Goal: Transaction & Acquisition: Purchase product/service

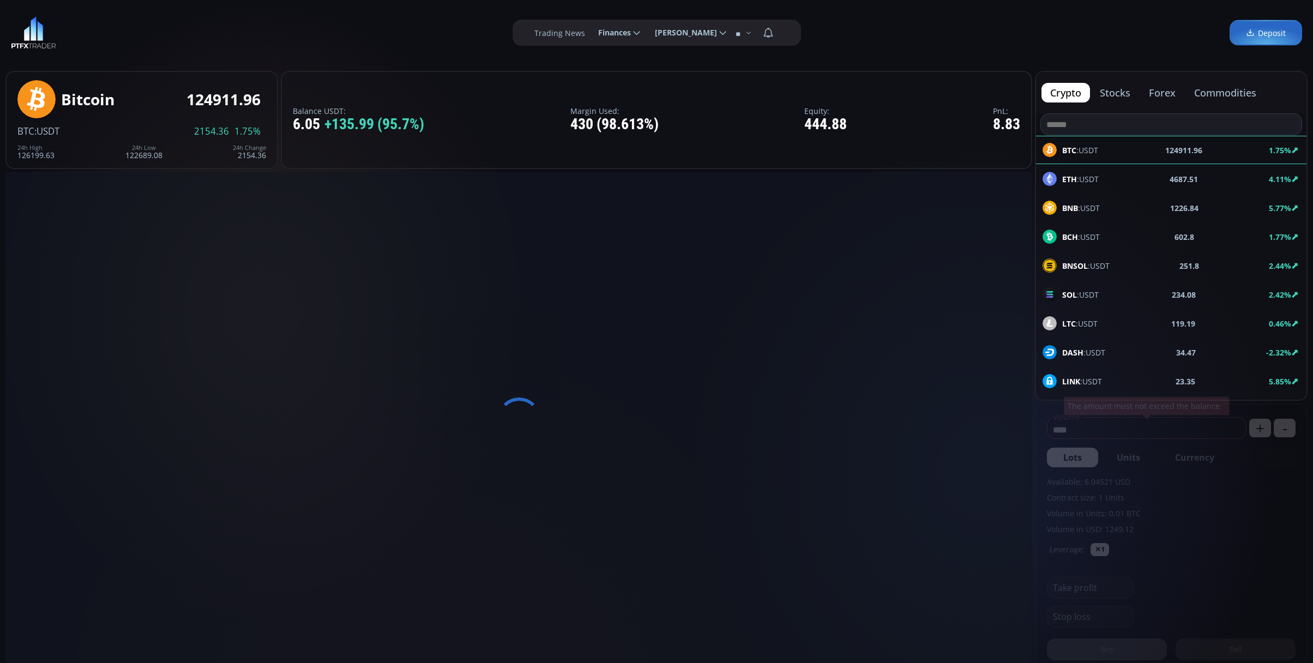
type input "********"
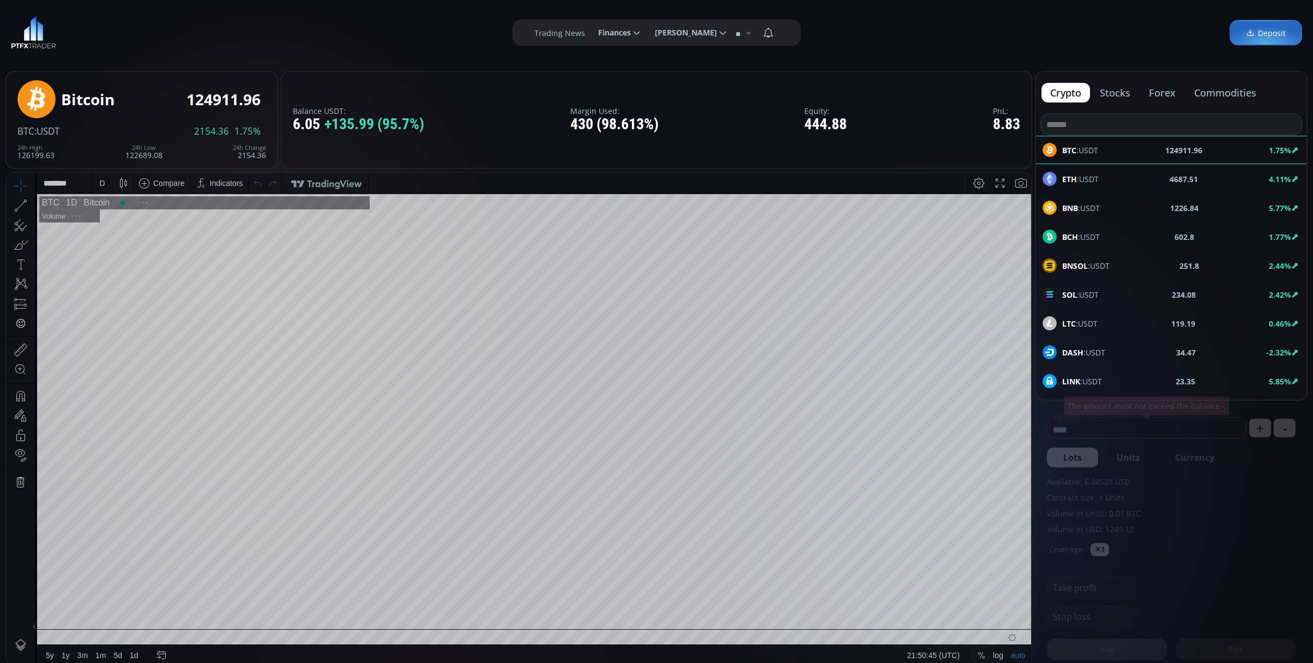
scroll to position [145, 0]
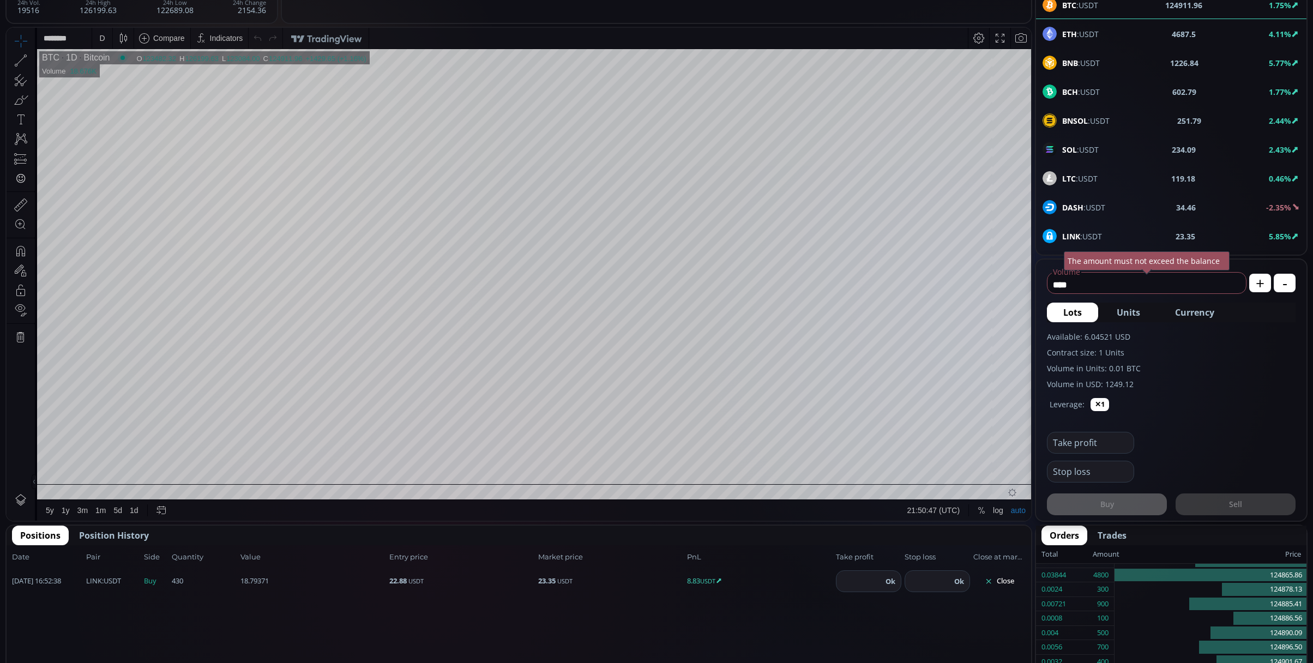
click at [1015, 581] on button "Close" at bounding box center [999, 580] width 52 height 17
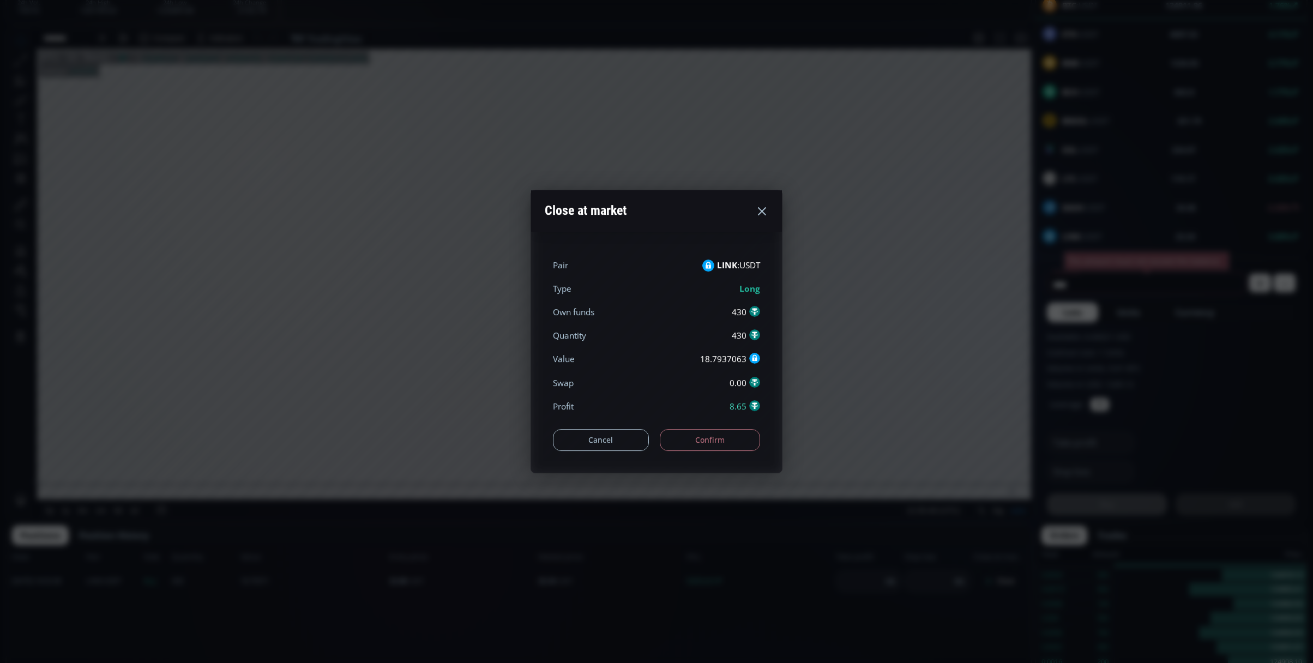
click at [706, 434] on button "Confirm" at bounding box center [710, 440] width 101 height 22
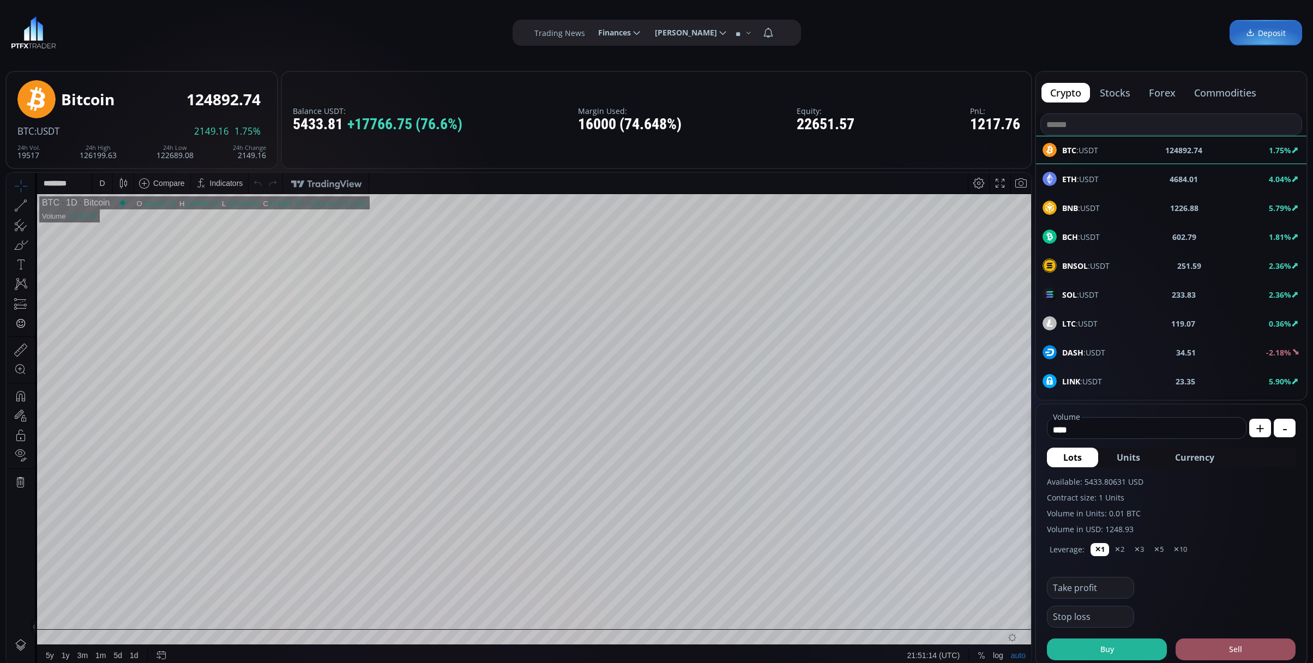
click at [102, 180] on div "D" at bounding box center [101, 183] width 5 height 9
click at [119, 221] on div "1 minute" at bounding box center [113, 223] width 29 height 9
click at [1109, 391] on div "LINK :USDT 23.35 5.94%" at bounding box center [1171, 381] width 270 height 28
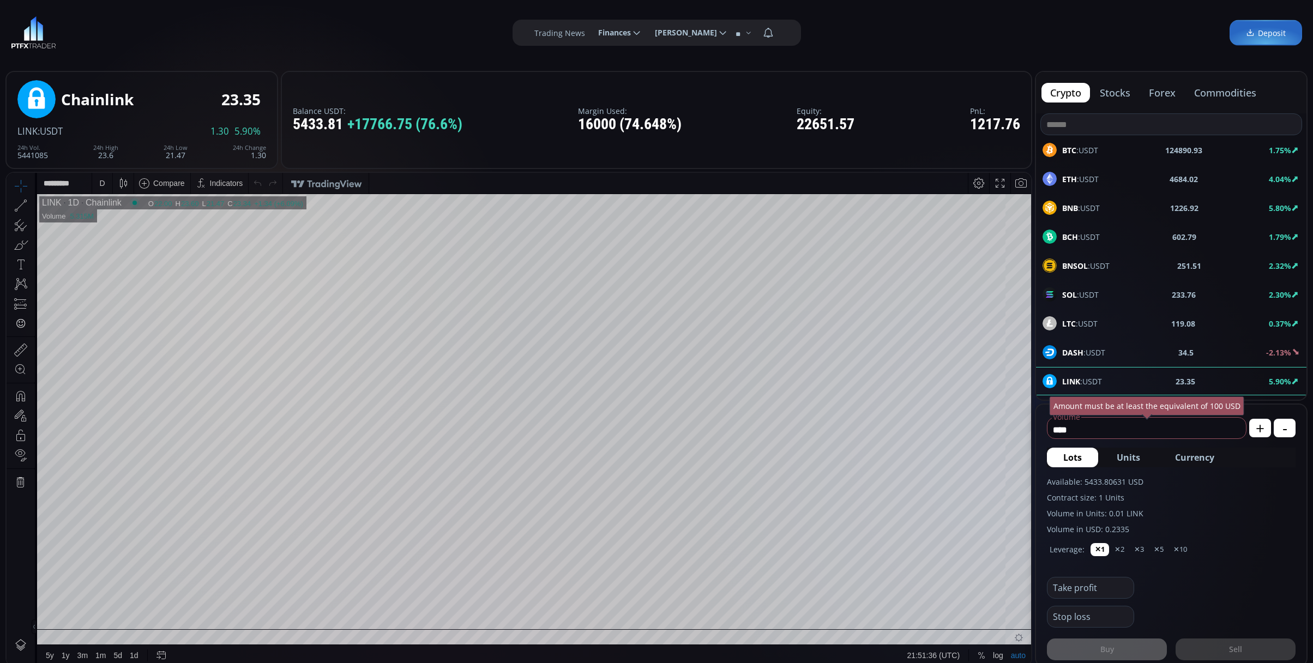
click at [98, 181] on div "D" at bounding box center [102, 183] width 9 height 21
click at [120, 292] on div "Hours" at bounding box center [130, 296] width 76 height 12
click at [126, 292] on div "Hours" at bounding box center [130, 296] width 76 height 12
click at [128, 318] on div "1 hour" at bounding box center [130, 312] width 76 height 17
click at [91, 180] on input "*********" at bounding box center [64, 183] width 55 height 21
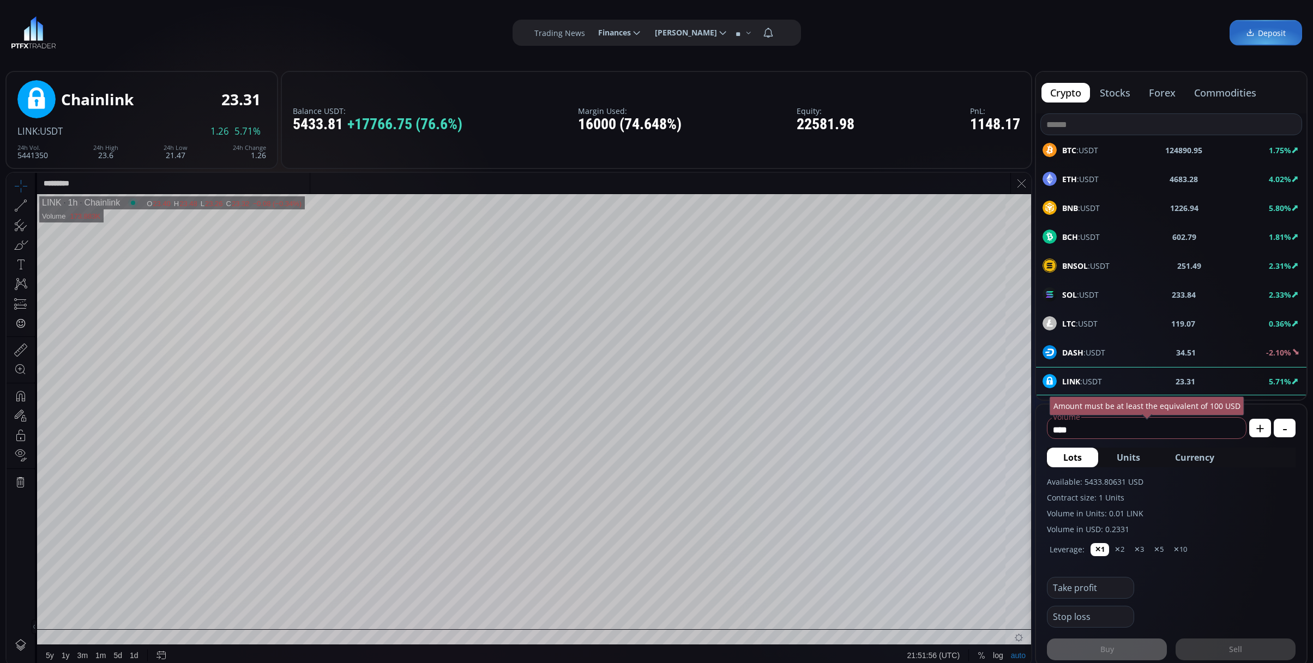
click at [218, 71] on div "Chainlink 23.31 LINK :USDT 1.26 5.71% 24h Vol. 5441350 24h High 23.6 24h Low 21…" at bounding box center [141, 120] width 273 height 98
click at [101, 177] on div "1 h" at bounding box center [102, 183] width 9 height 21
click at [120, 230] on div "1 minute" at bounding box center [130, 222] width 76 height 17
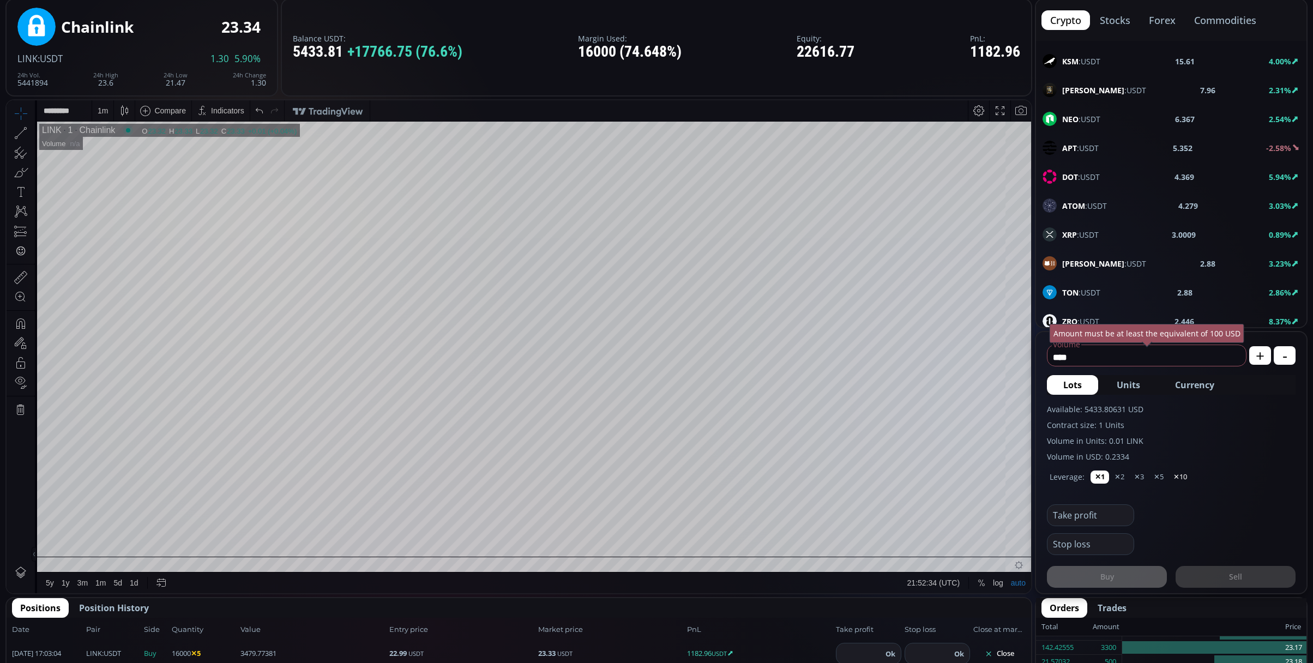
scroll to position [145, 0]
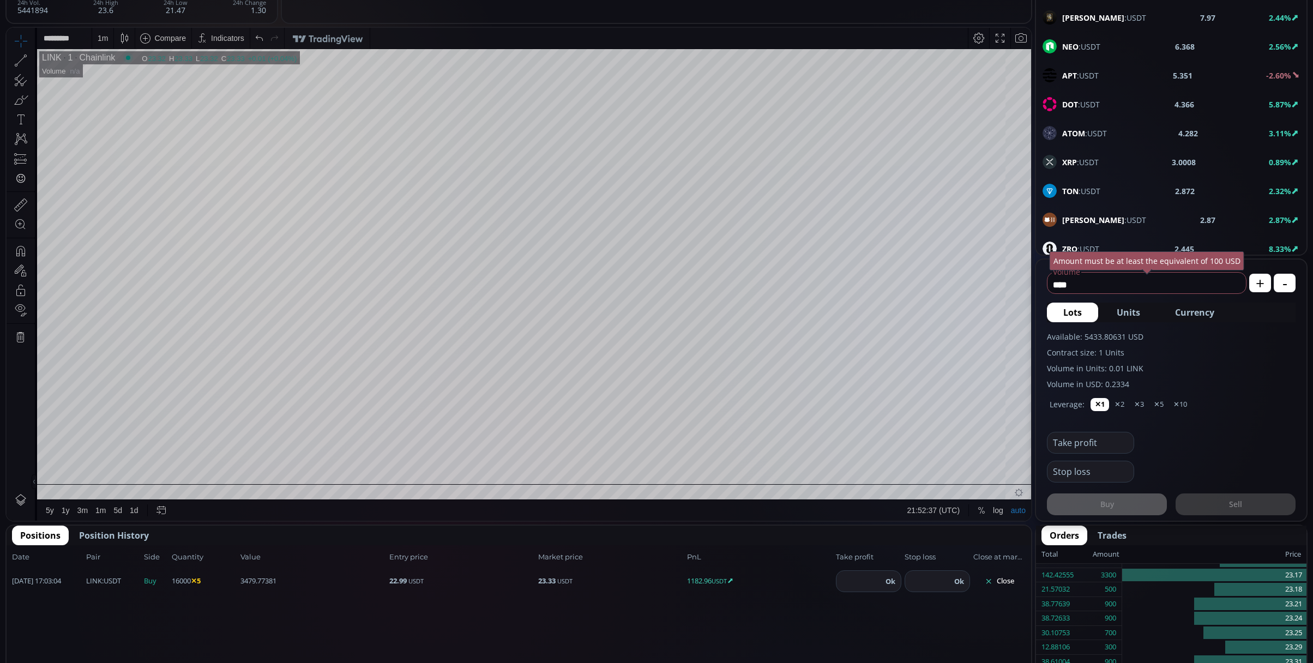
click at [992, 582] on icon at bounding box center [988, 581] width 8 height 8
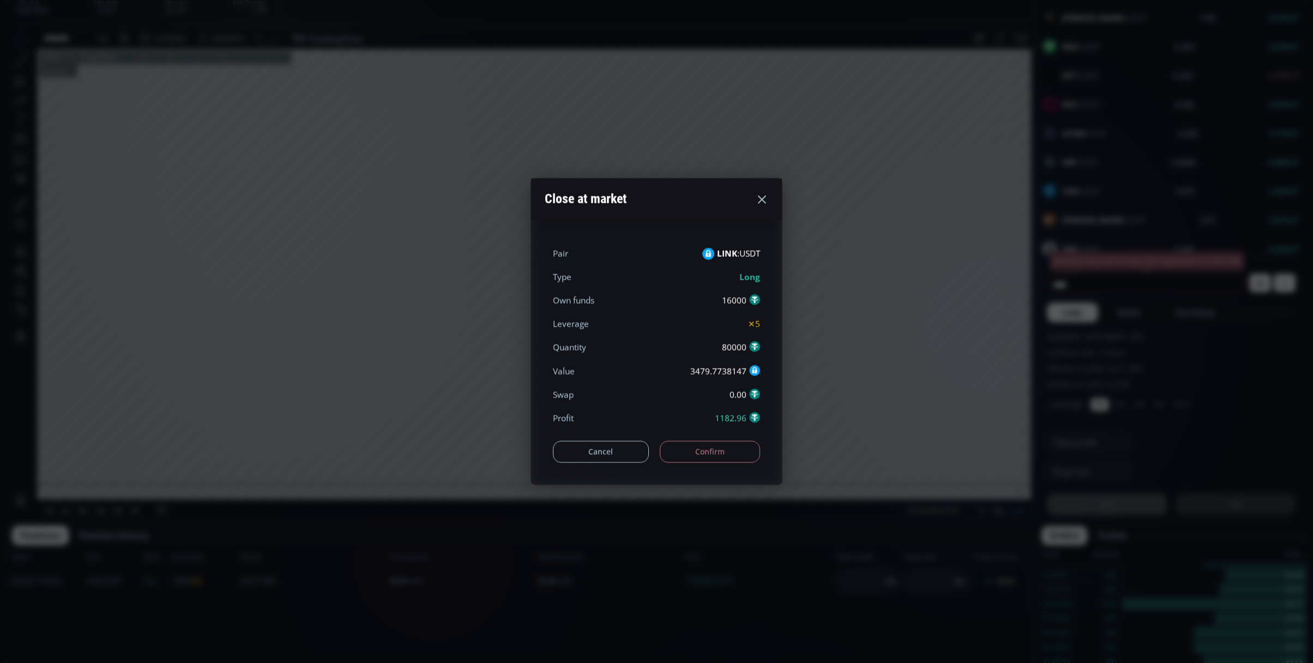
click at [709, 457] on button "Confirm" at bounding box center [710, 451] width 101 height 22
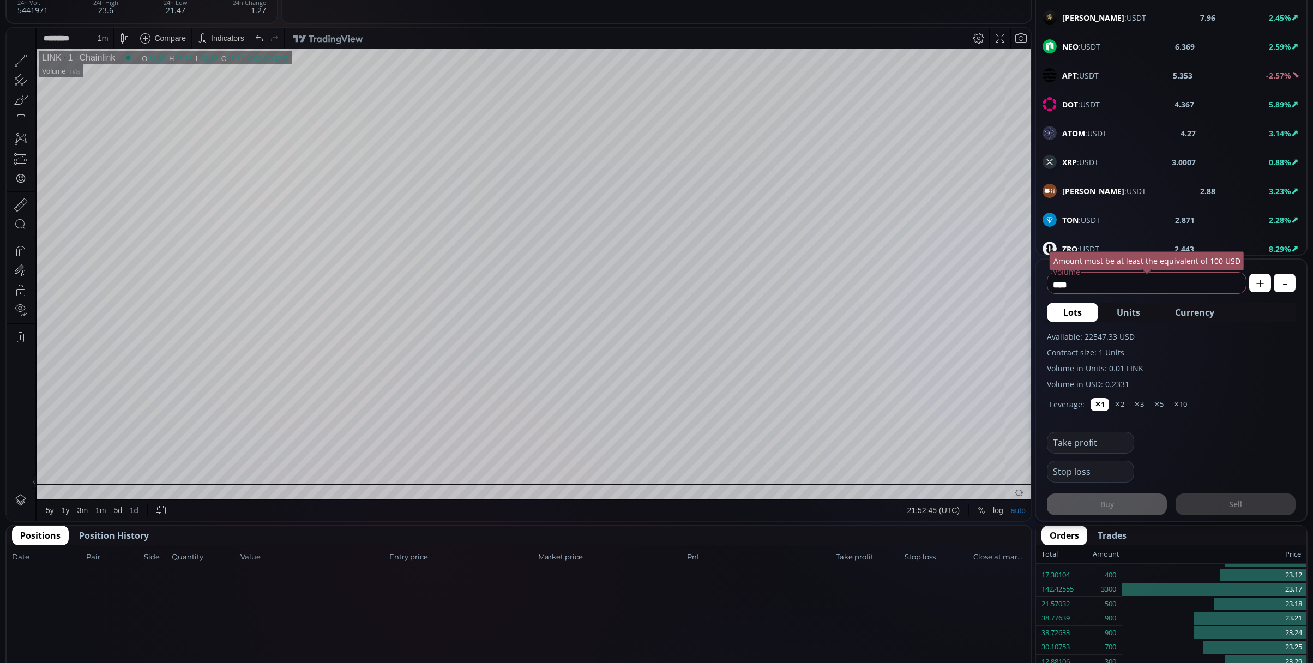
click at [106, 35] on div "1 m" at bounding box center [103, 38] width 10 height 9
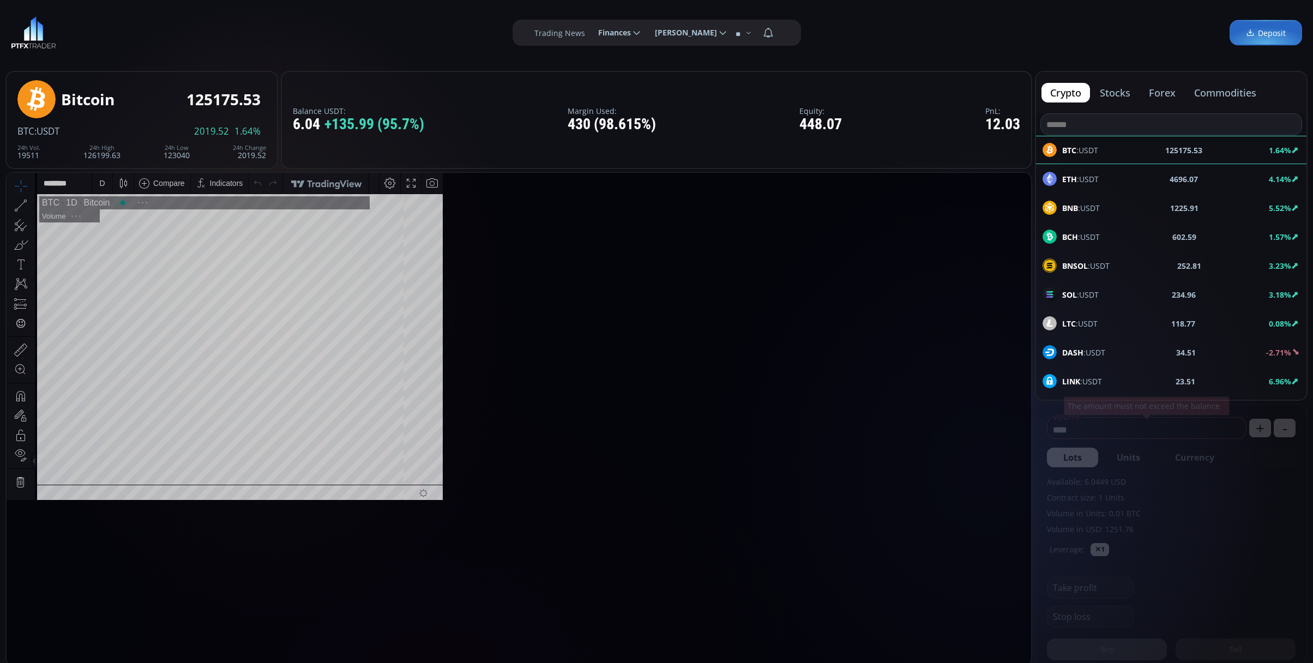
scroll to position [155, 0]
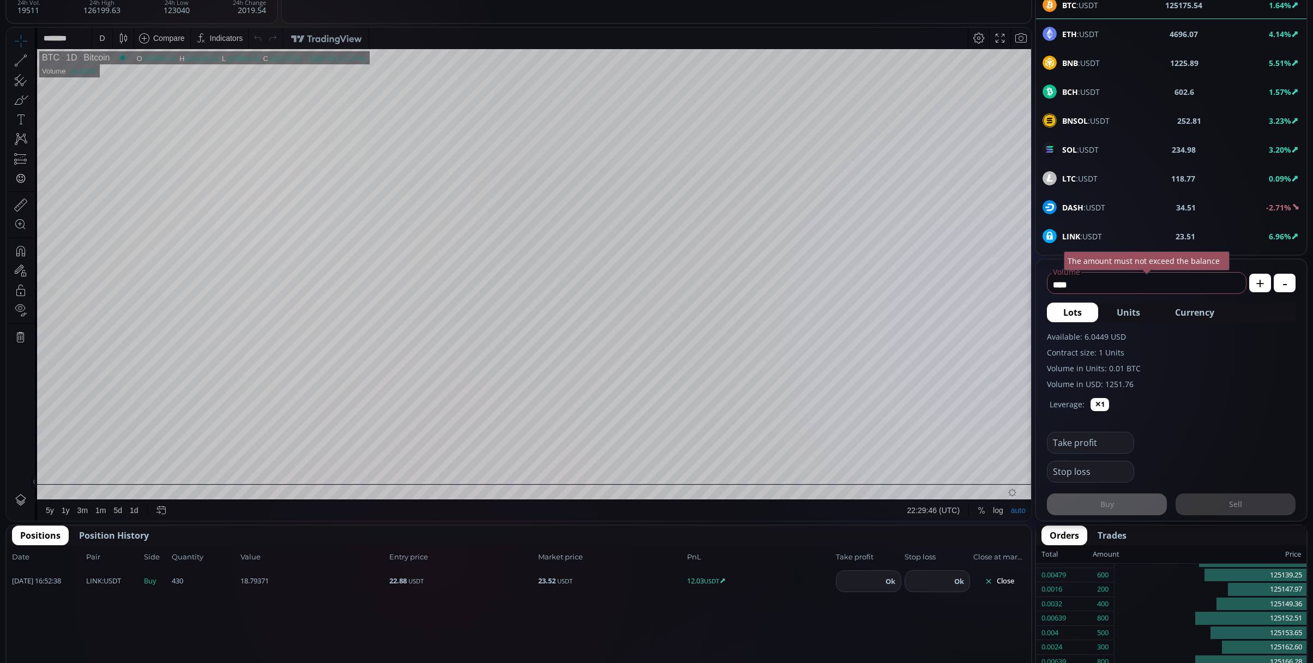
click at [1014, 576] on button "Close" at bounding box center [999, 580] width 52 height 17
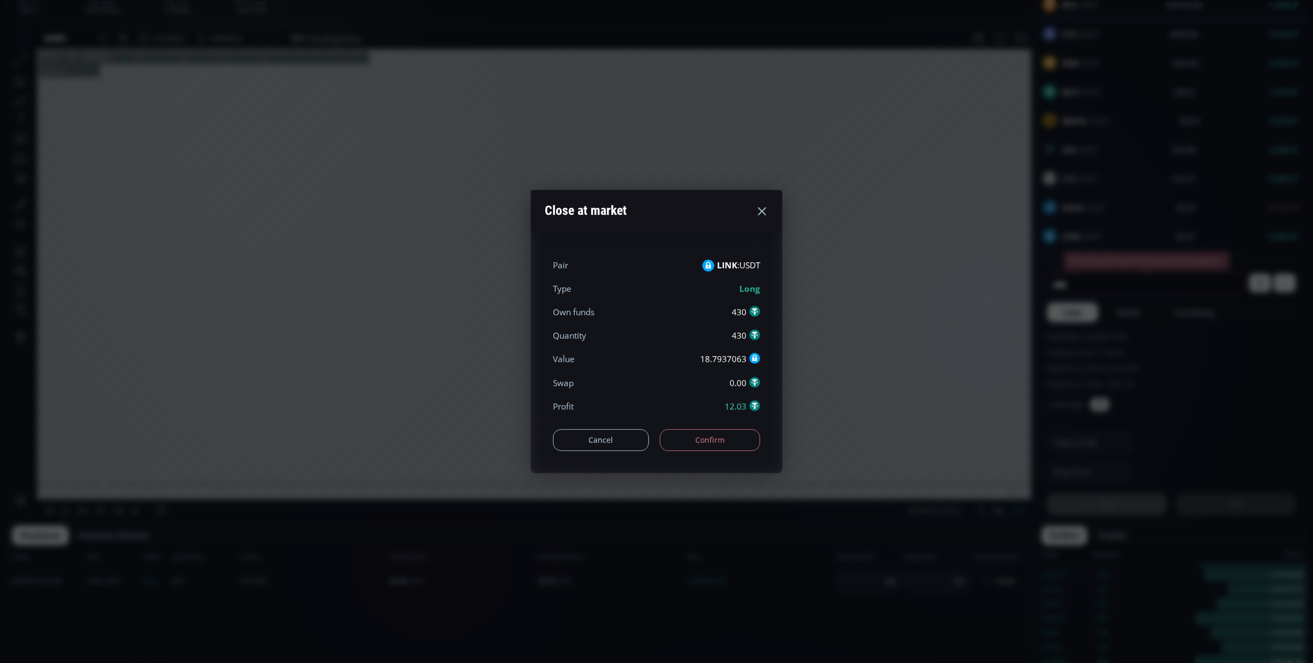
click at [744, 446] on button "Confirm" at bounding box center [710, 440] width 101 height 22
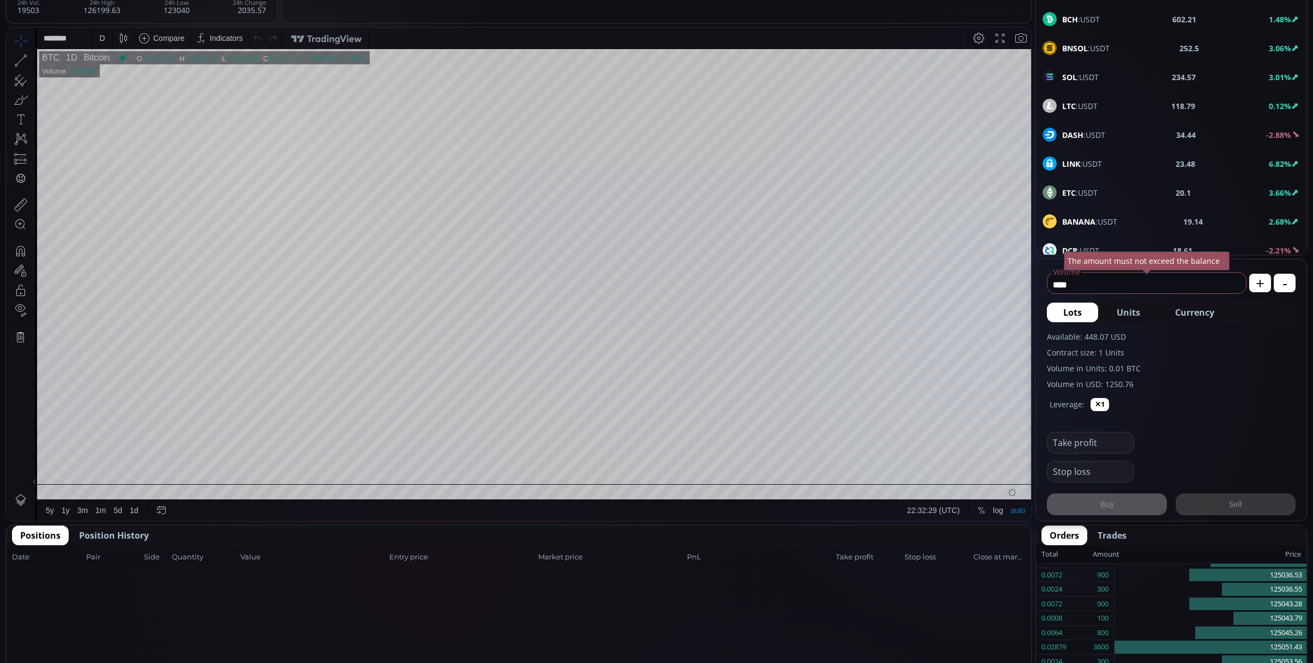
scroll to position [218, 0]
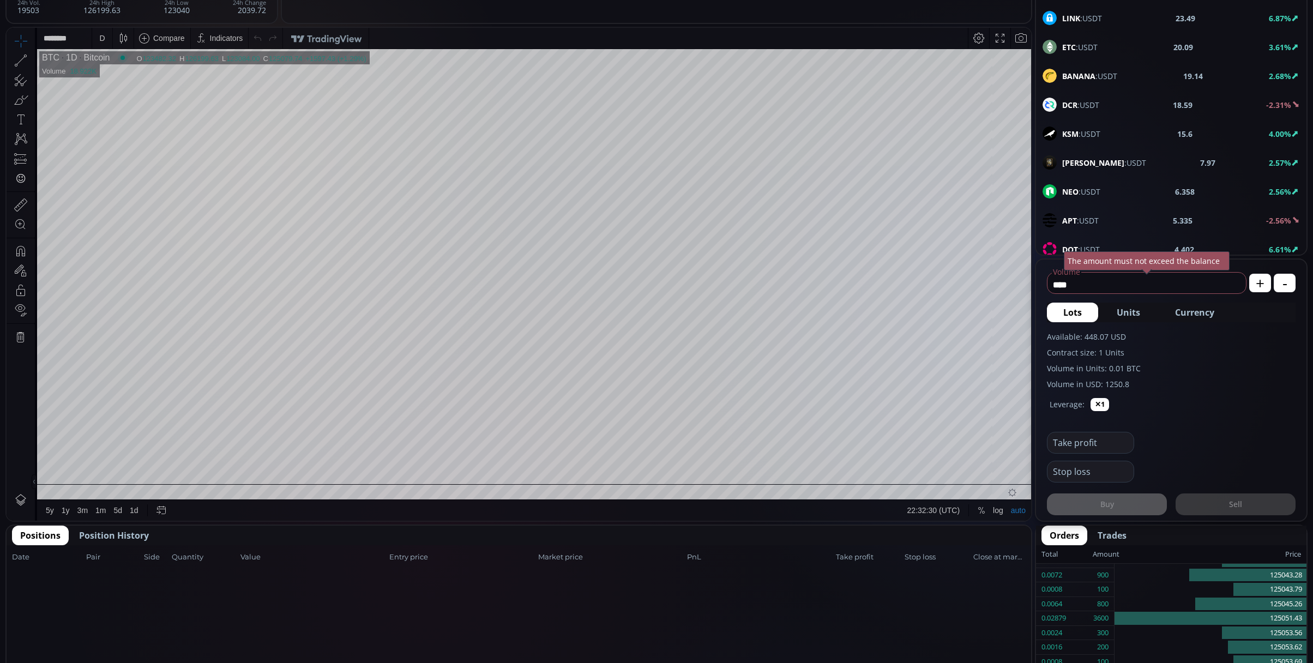
click at [1101, 162] on span "TRUMP :USDT" at bounding box center [1104, 162] width 84 height 11
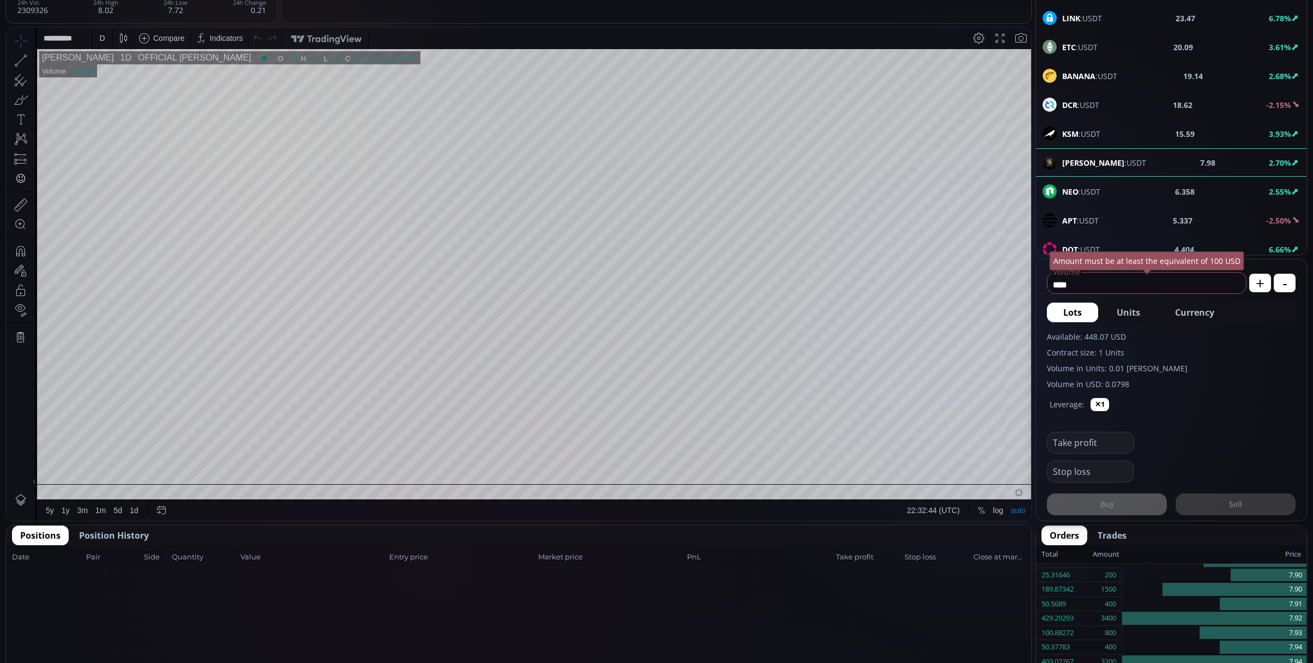
click at [98, 33] on div "D" at bounding box center [102, 38] width 9 height 21
click at [142, 156] on div "Hours" at bounding box center [130, 151] width 76 height 12
click at [144, 162] on div "Days" at bounding box center [130, 168] width 76 height 12
click at [157, 150] on icon at bounding box center [159, 151] width 4 height 2
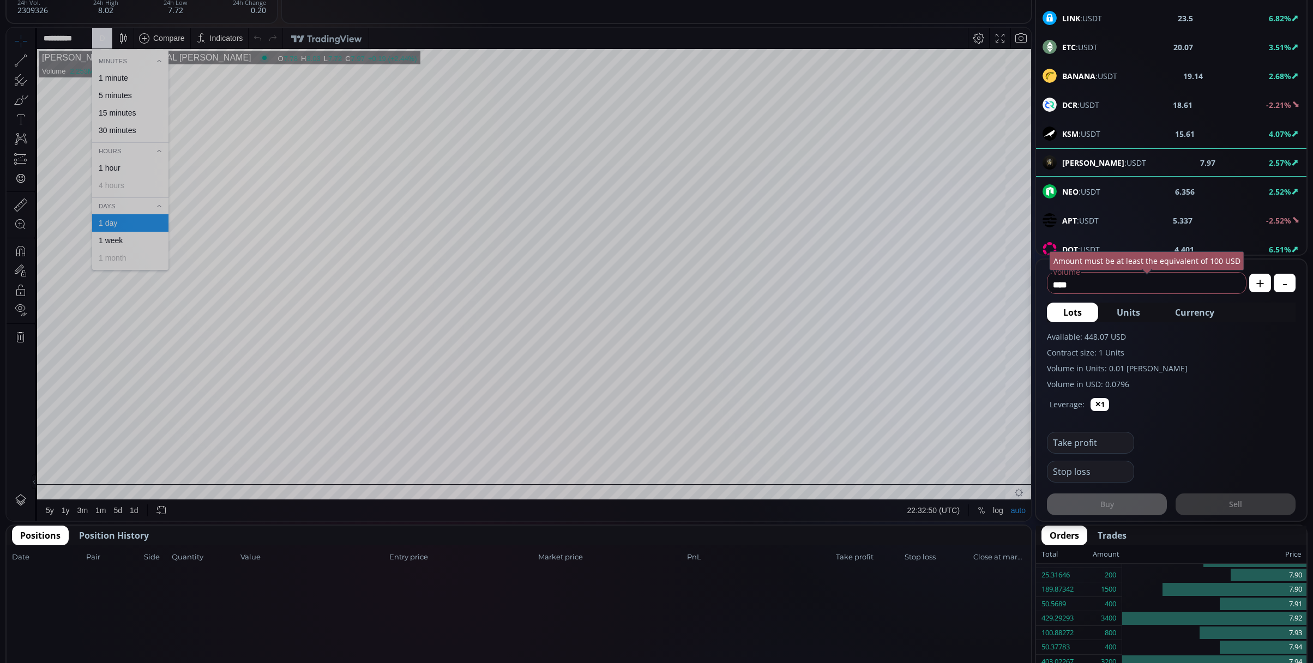
click at [143, 171] on div "1 hour" at bounding box center [129, 168] width 67 height 9
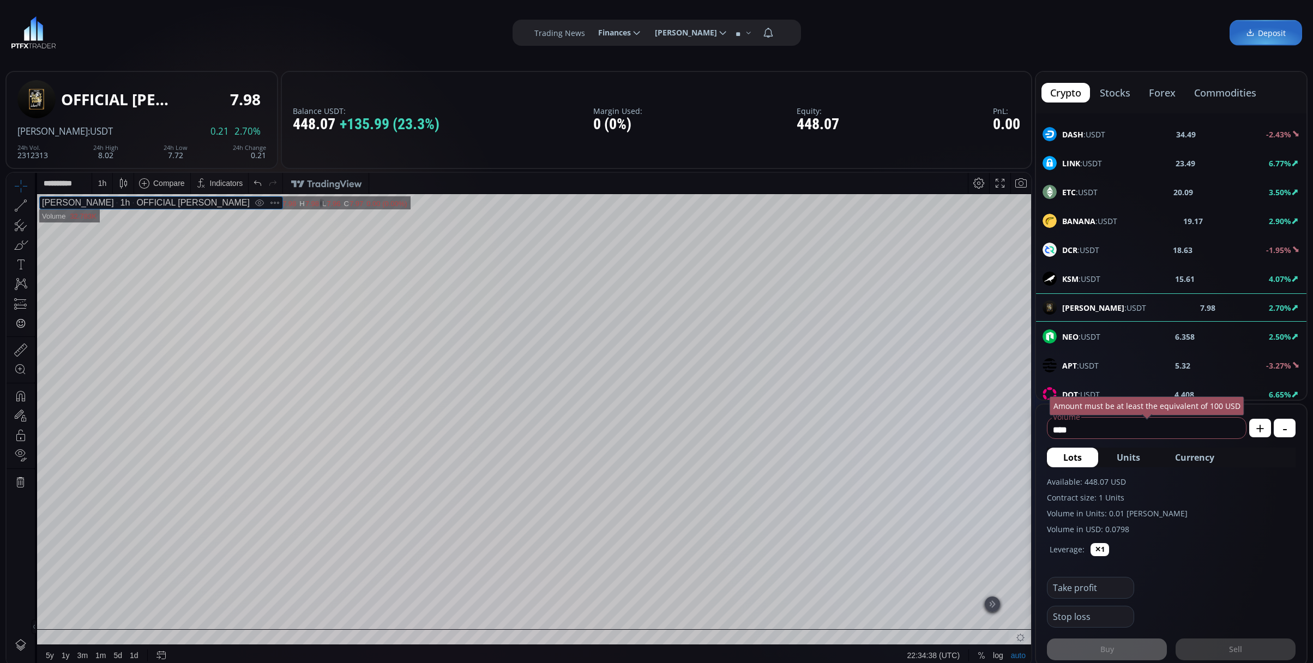
click at [152, 127] on div "TRUMP :USDT 0.21 2.70%" at bounding box center [141, 131] width 249 height 10
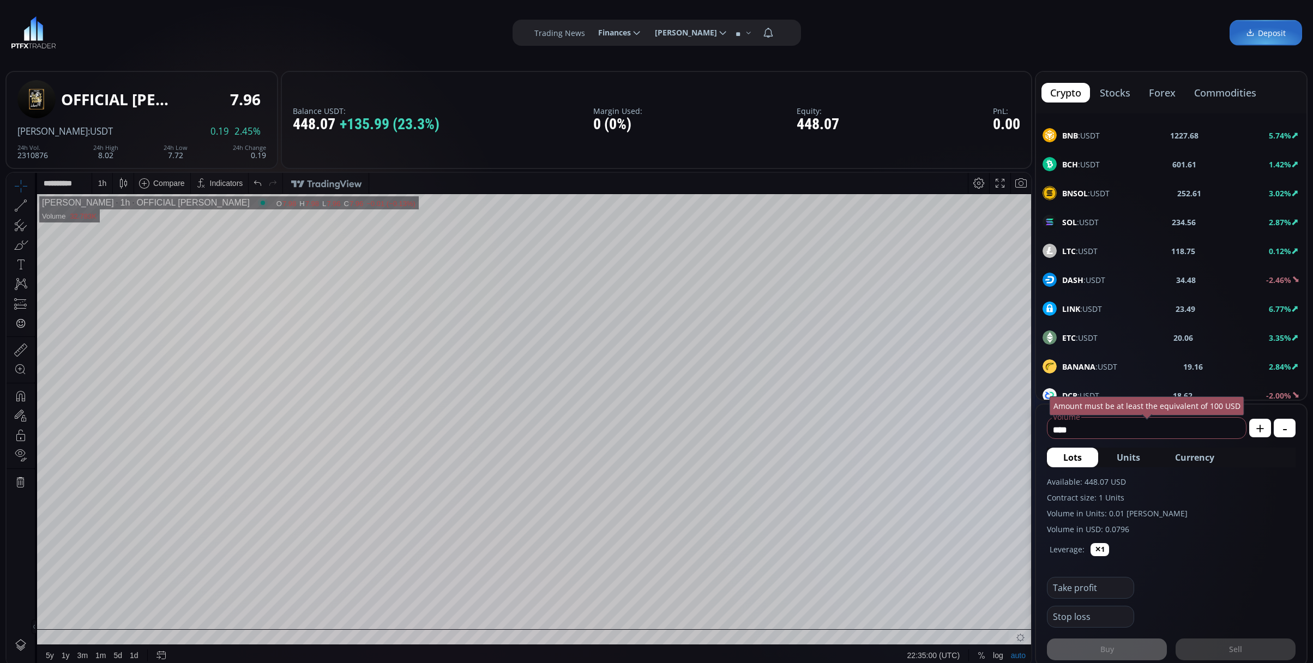
click at [1103, 253] on div "LTC :USDT 118.75 0.12%" at bounding box center [1170, 251] width 257 height 14
click at [101, 179] on div "D" at bounding box center [101, 183] width 5 height 9
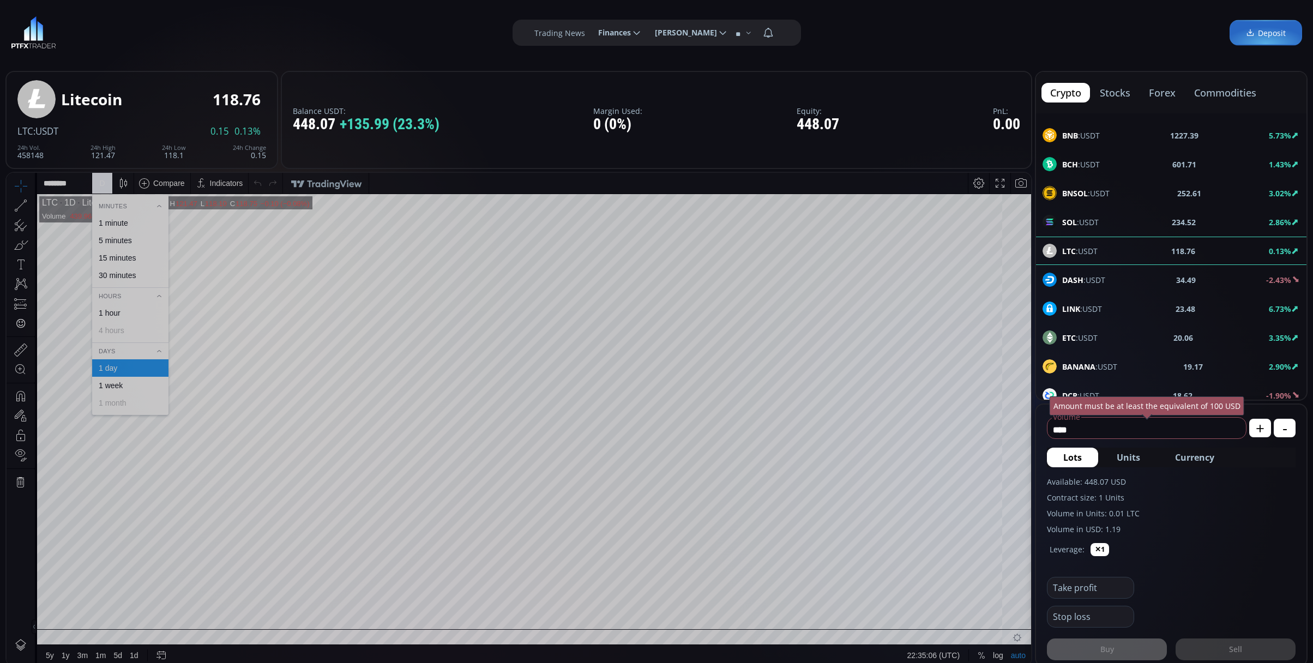
click at [140, 268] on div "30 minutes" at bounding box center [130, 275] width 76 height 17
click at [96, 183] on div "30 m" at bounding box center [105, 183] width 26 height 21
click at [119, 242] on div "5 minutes" at bounding box center [115, 240] width 33 height 9
click at [95, 180] on div "5 m" at bounding box center [102, 183] width 21 height 21
click at [132, 227] on div "1 minute" at bounding box center [129, 223] width 67 height 9
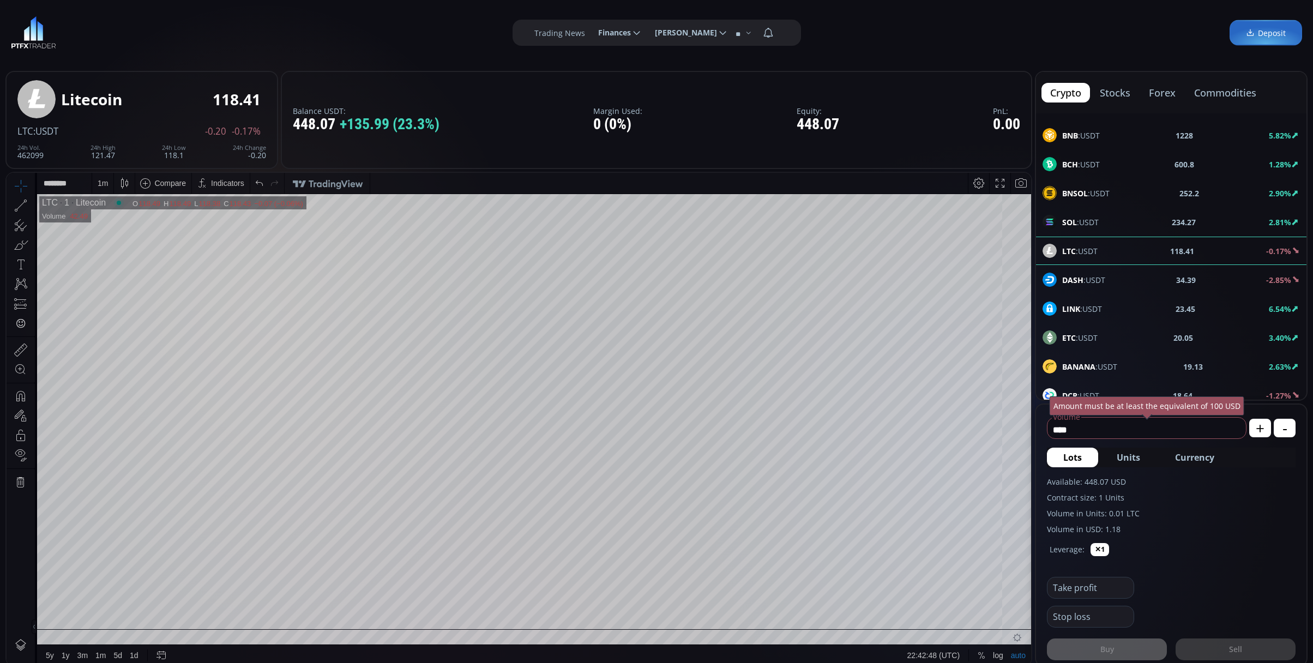
click at [10, 208] on div at bounding box center [21, 206] width 28 height 20
click at [19, 204] on icon at bounding box center [20, 205] width 15 height 15
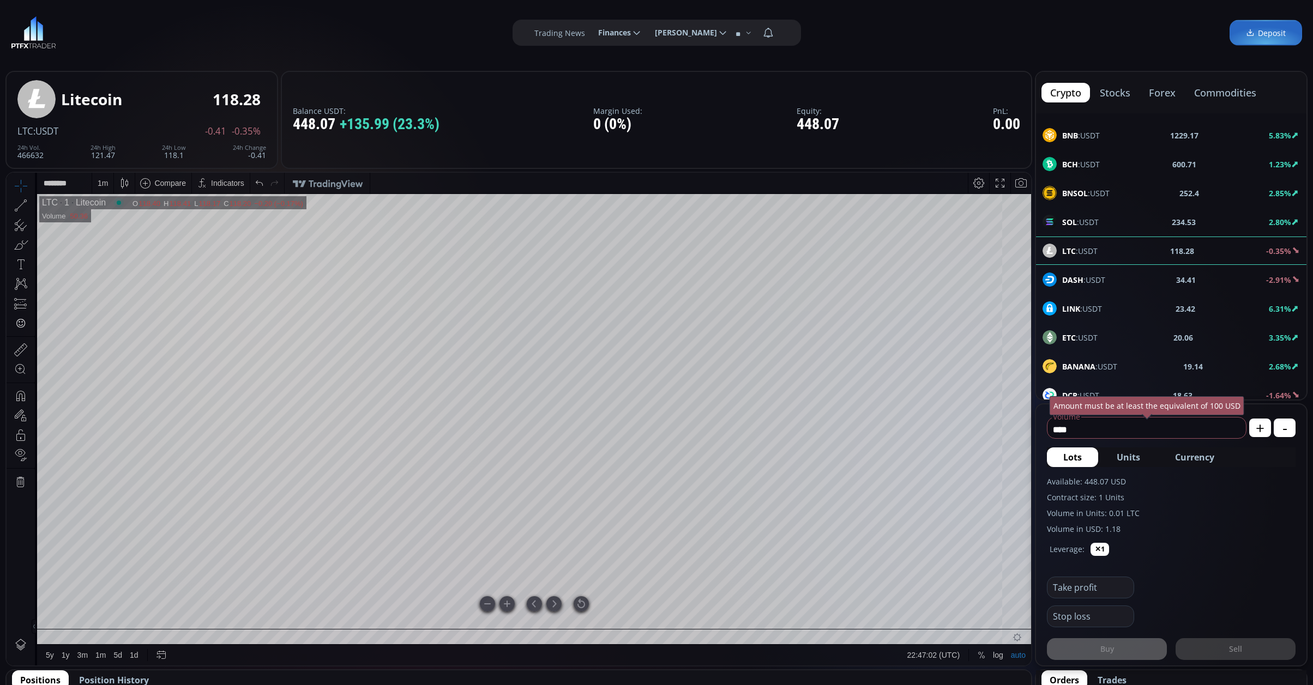
click at [582, 604] on div at bounding box center [580, 603] width 15 height 15
click at [102, 189] on div "1 m" at bounding box center [103, 183] width 10 height 21
click at [136, 239] on div "5 minutes" at bounding box center [129, 240] width 67 height 9
click at [578, 605] on div at bounding box center [580, 603] width 15 height 15
type input "*"
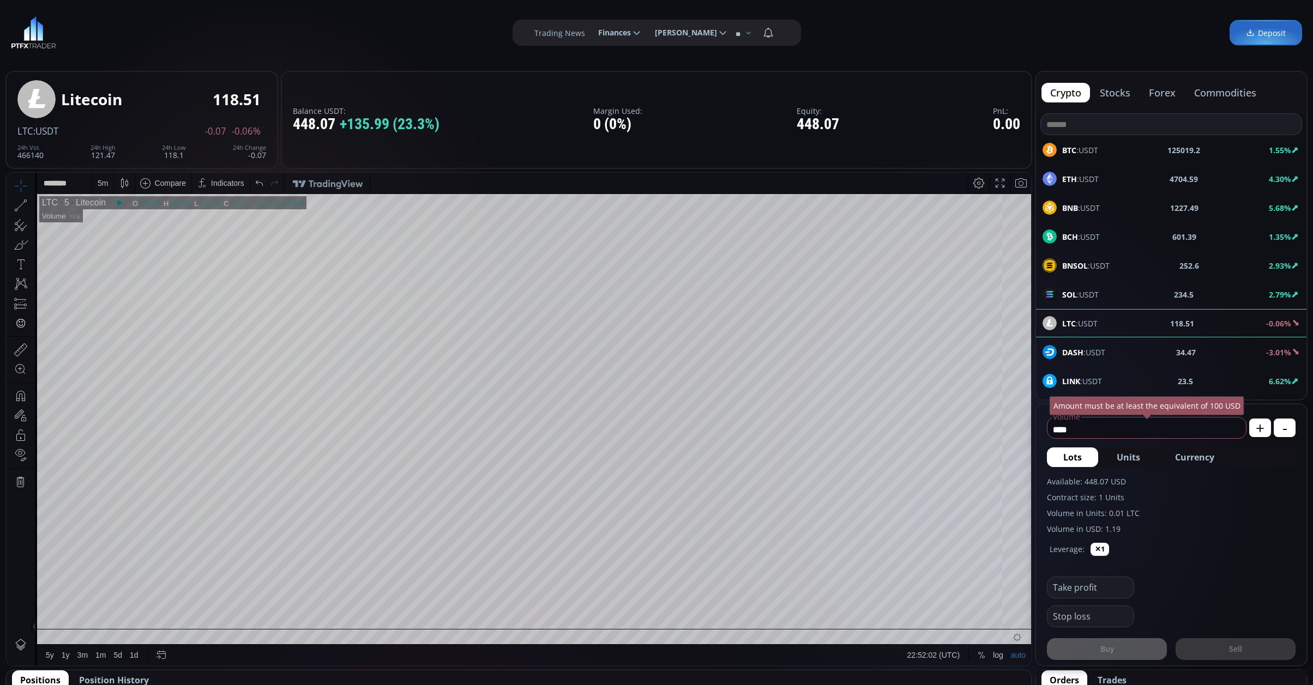
scroll to position [72, 0]
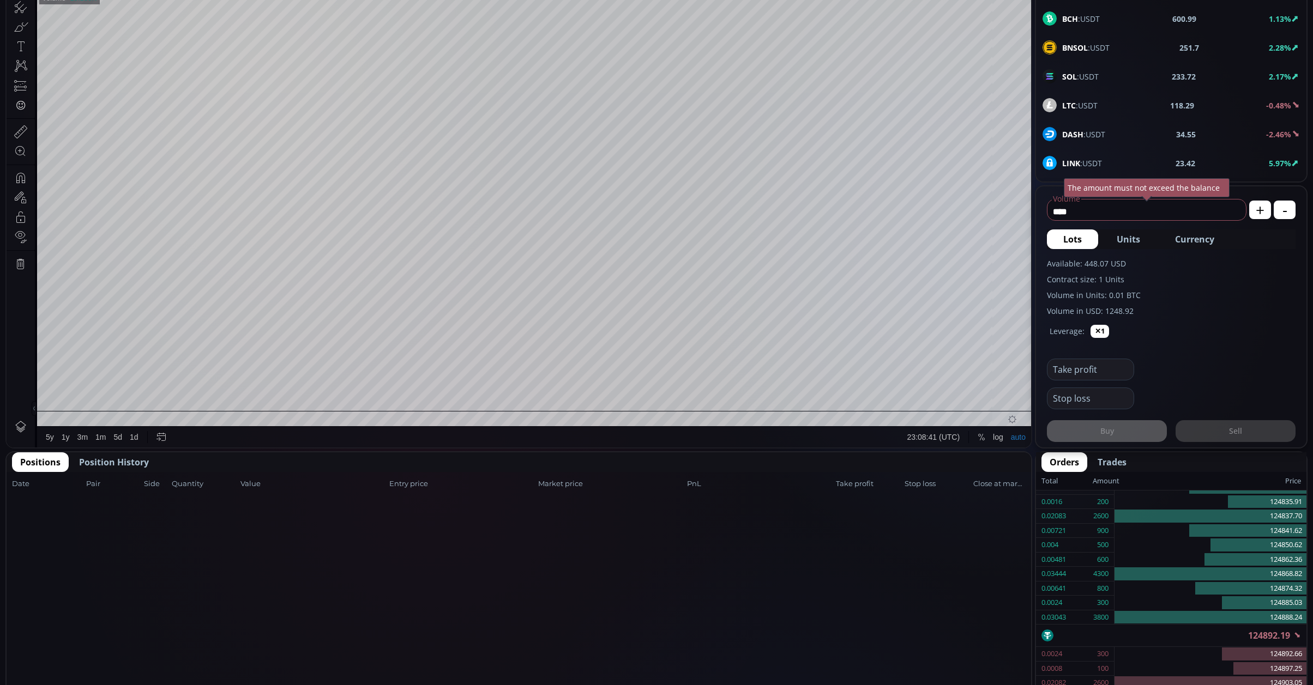
scroll to position [291, 0]
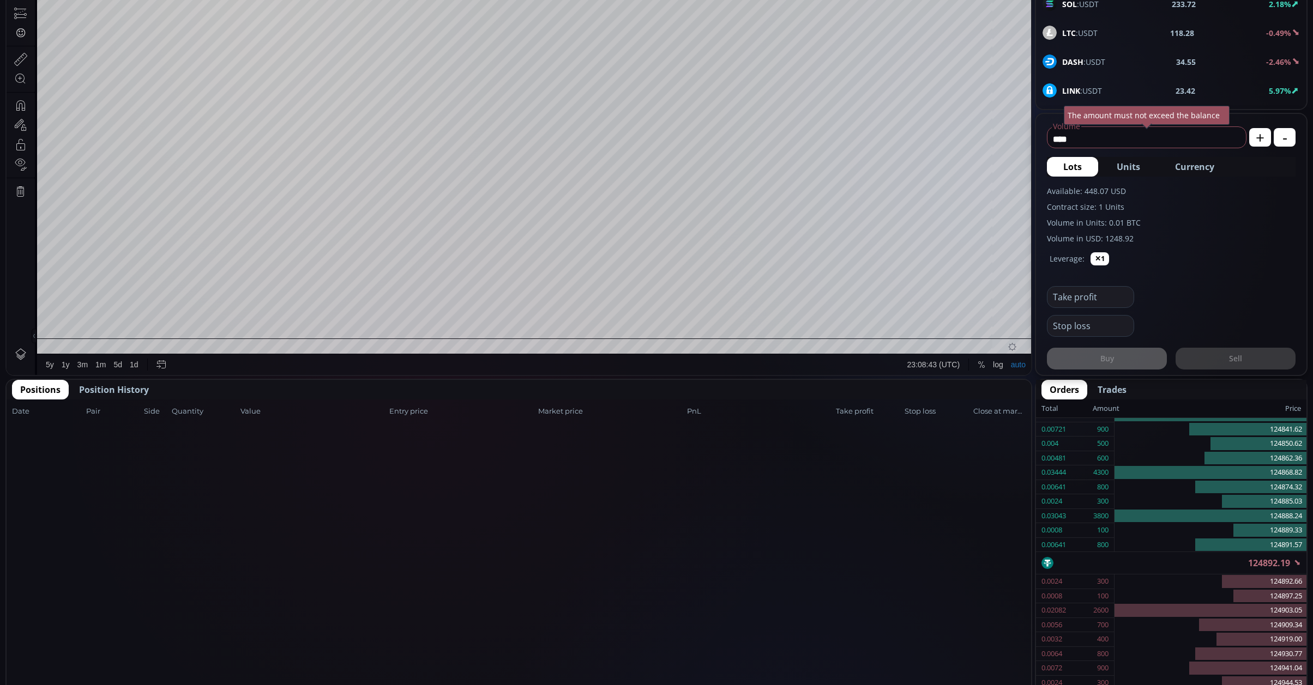
click at [88, 383] on span "Position History" at bounding box center [114, 389] width 70 height 13
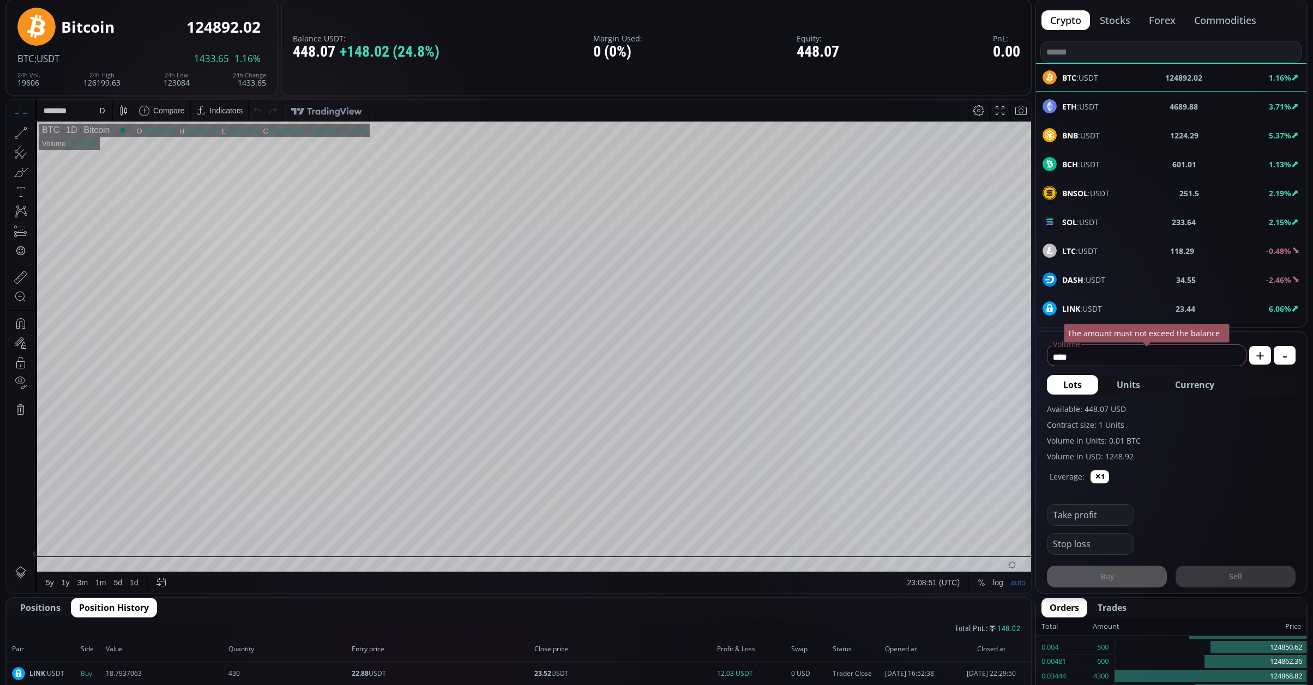
scroll to position [0, 0]
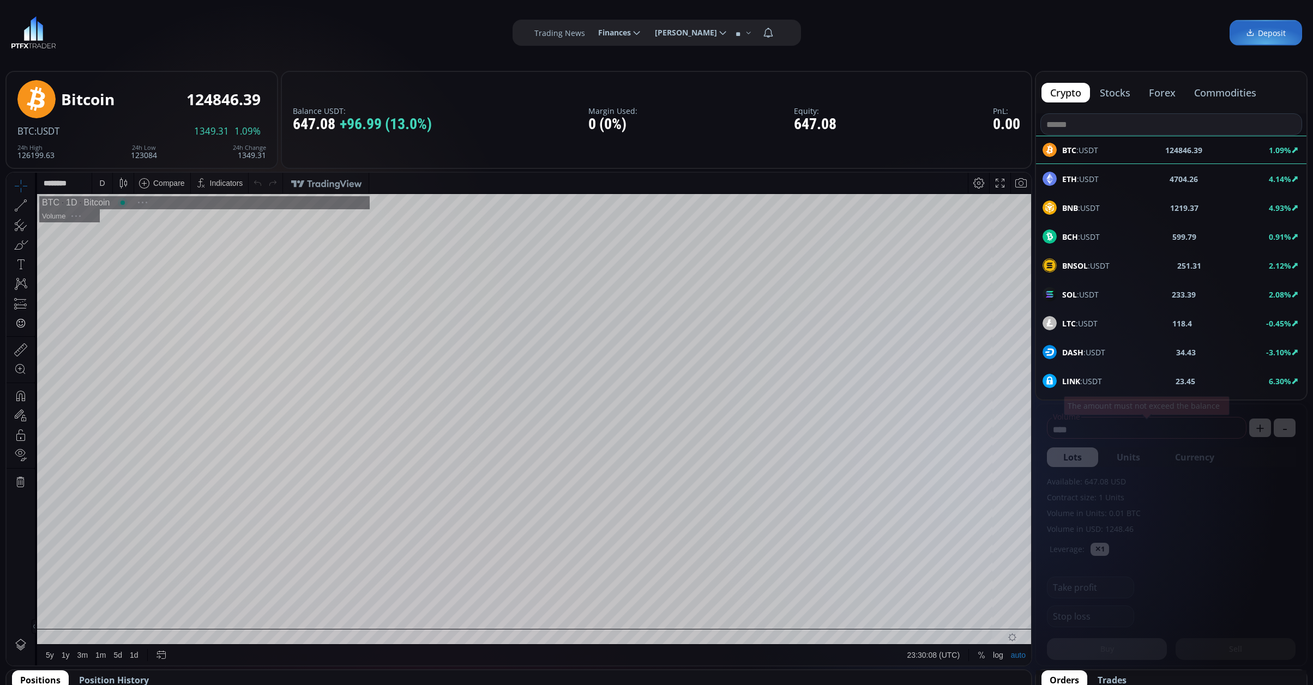
scroll to position [155, 0]
click at [1105, 373] on div "LINK :USDT 23.45 6.30%" at bounding box center [1171, 381] width 270 height 28
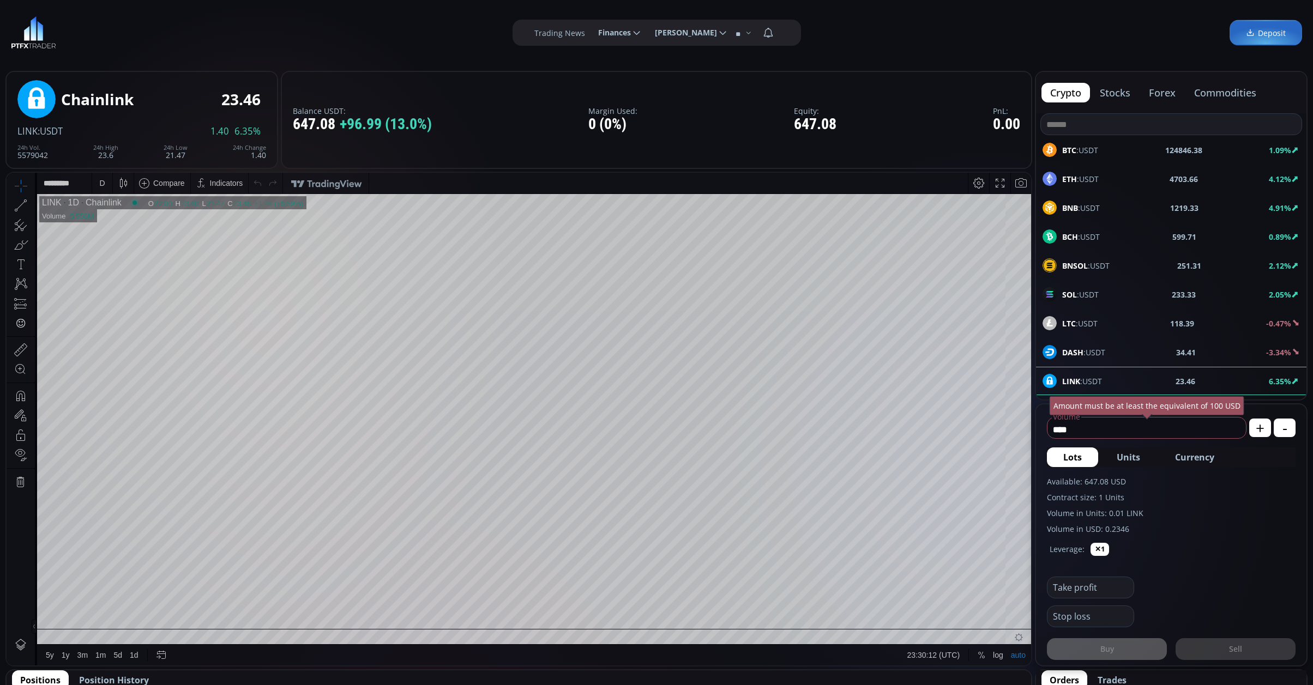
click at [101, 184] on div "D" at bounding box center [101, 183] width 5 height 9
click at [575, 601] on div at bounding box center [580, 603] width 15 height 15
